Goal: Use online tool/utility: Use online tool/utility

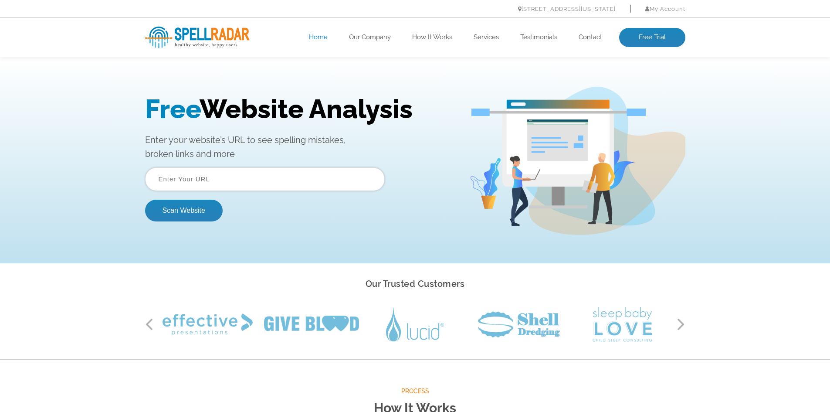
click at [200, 187] on input "text" at bounding box center [265, 179] width 240 height 24
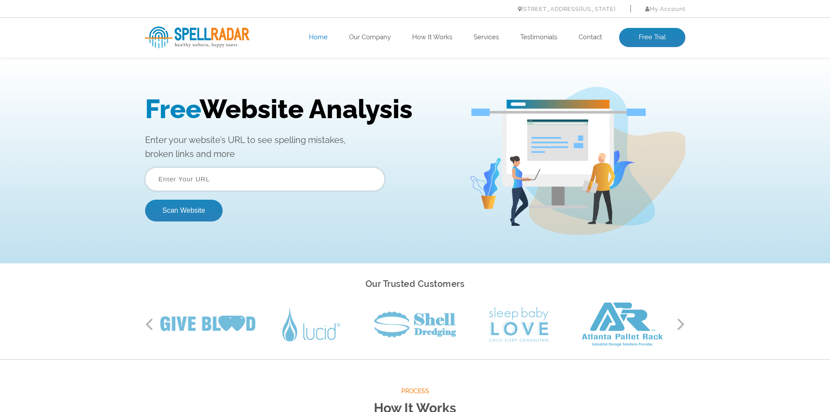
paste input "[URL][DOMAIN_NAME]"
type input "[URL][DOMAIN_NAME]"
click at [204, 222] on div "Free Website Analysis Enter your website’s URL to see spelling mistakes, broken…" at bounding box center [307, 161] width 324 height 135
click at [203, 212] on button "Scan Website" at bounding box center [184, 211] width 78 height 22
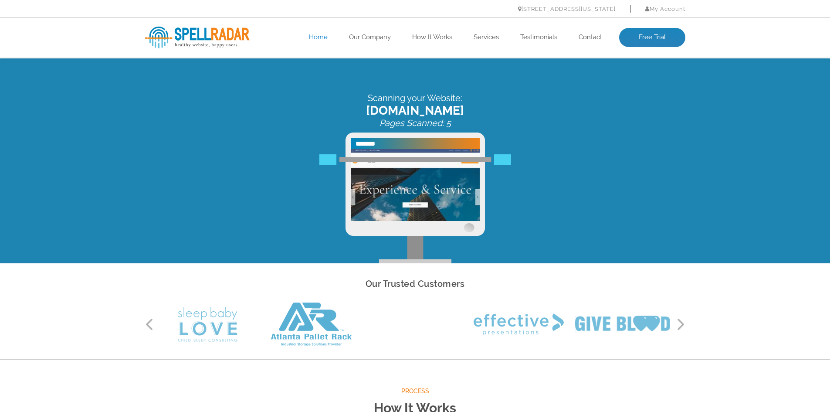
drag, startPoint x: 372, startPoint y: 156, endPoint x: 371, endPoint y: 163, distance: 7.0
drag, startPoint x: 371, startPoint y: 104, endPoint x: 743, endPoint y: 283, distance: 413.3
click at [744, 283] on div "Our Trusted Customers Previous Next" at bounding box center [415, 311] width 830 height 96
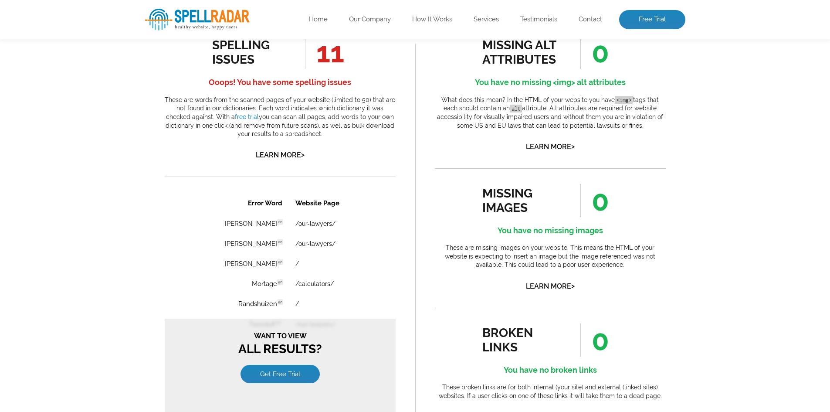
scroll to position [392, 0]
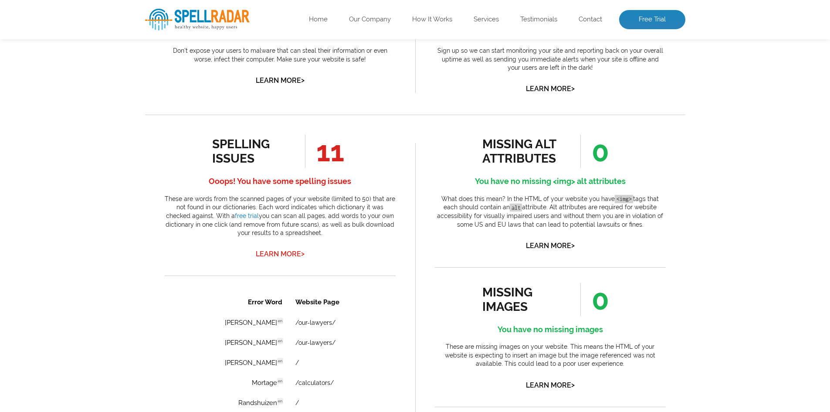
click at [281, 256] on link "Learn More >" at bounding box center [280, 254] width 49 height 8
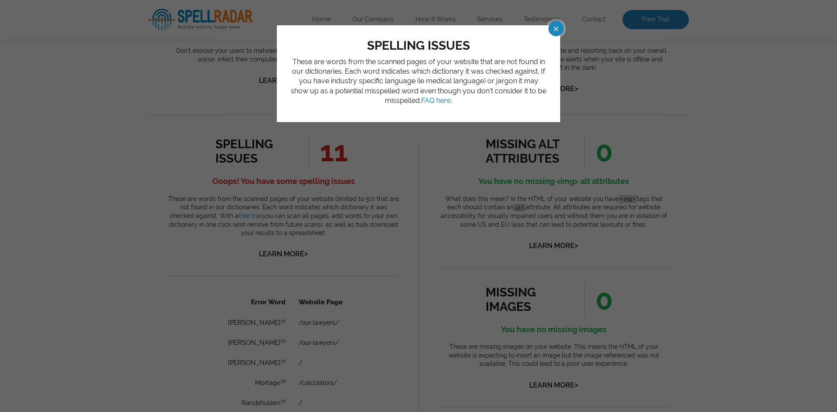
click at [554, 30] on span at bounding box center [547, 28] width 15 height 15
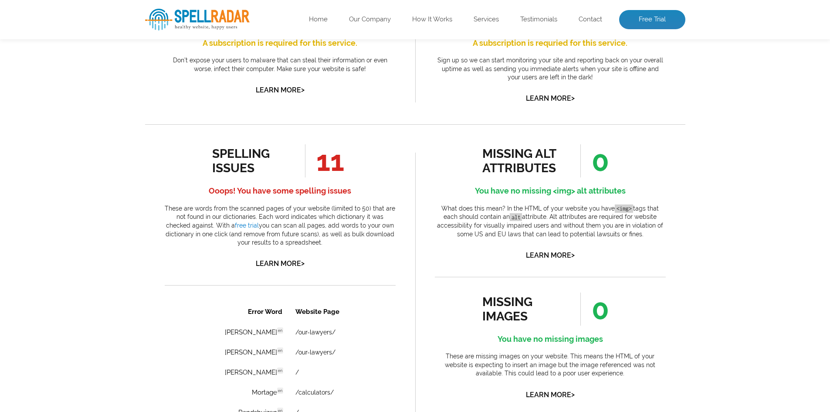
scroll to position [436, 0]
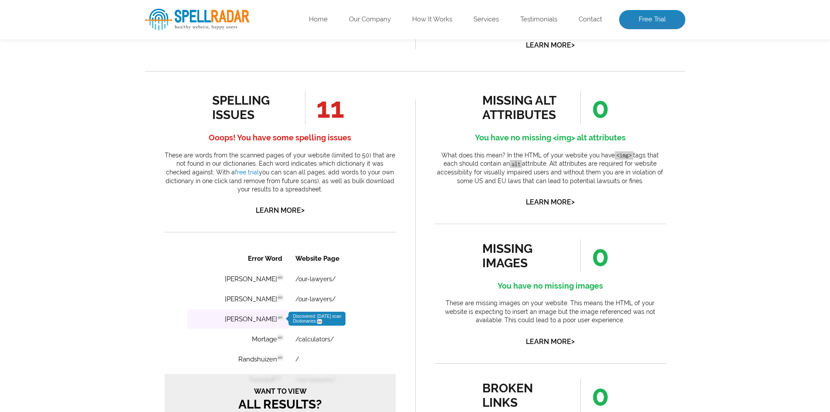
click at [265, 318] on td "Mikalauskas en Discovered: 10-08-2025 scan Dictionaries: en" at bounding box center [237, 318] width 101 height 19
